Goal: Use online tool/utility: Utilize a website feature to perform a specific function

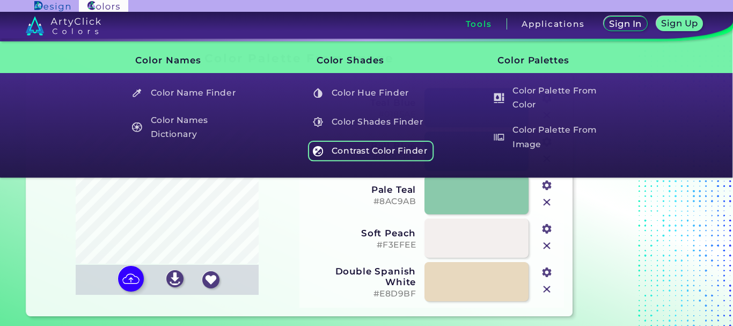
click at [394, 141] on h5 "Contrast Color Finder" at bounding box center [371, 151] width 126 height 20
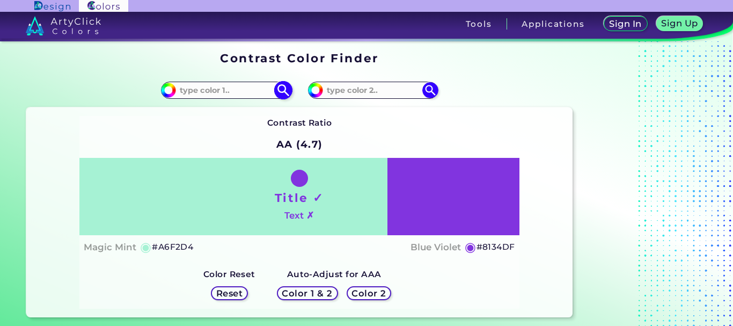
click at [241, 93] on input at bounding box center [226, 90] width 100 height 14
type input "j"
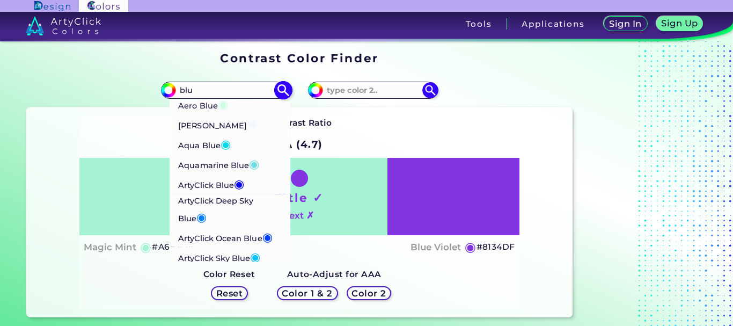
type input "blu"
click at [248, 167] on p "Aquamarine Blue ◉" at bounding box center [219, 164] width 82 height 20
type input "#71d9e2"
type input "#71D9E2"
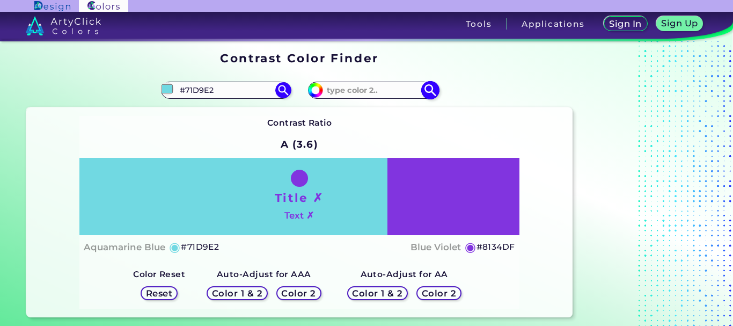
click at [356, 92] on input at bounding box center [373, 90] width 100 height 14
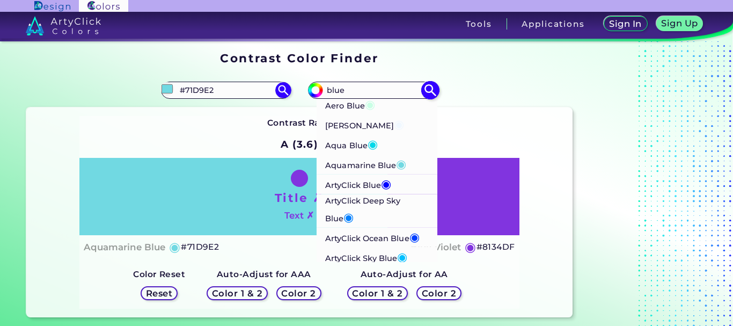
type input "blue"
click at [394, 121] on span "◉" at bounding box center [399, 124] width 10 height 14
type input "#f0f8ff"
type input "#F0F8FF"
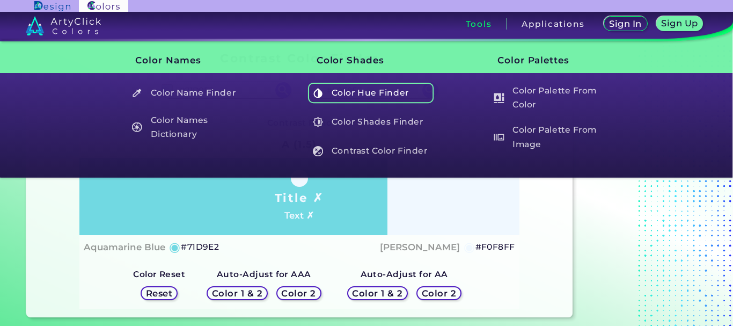
click at [388, 101] on h5 "Color Hue Finder" at bounding box center [371, 93] width 126 height 20
